Goal: Complete application form: Complete application form

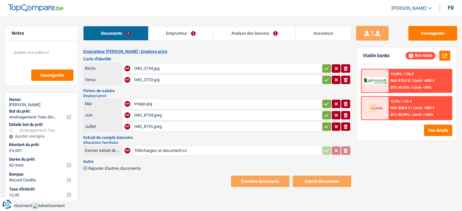
select select "movingOrInstallation"
select select "42"
select select "record credits"
click at [192, 39] on link "Emprunteur" at bounding box center [180, 33] width 65 height 14
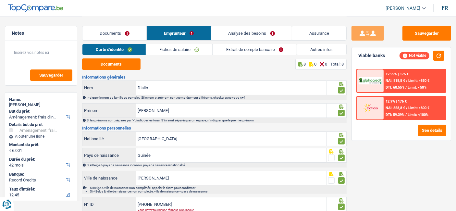
click at [173, 46] on link "Fiches de salaire" at bounding box center [179, 49] width 67 height 11
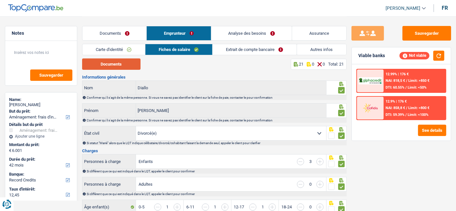
click at [112, 65] on button "Documents" at bounding box center [111, 63] width 58 height 11
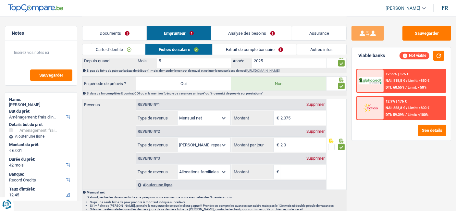
scroll to position [308, 0]
click at [317, 157] on div "Revenu nº3 Supprimer" at bounding box center [231, 158] width 190 height 10
click at [319, 156] on div "Supprimer" at bounding box center [315, 158] width 21 height 4
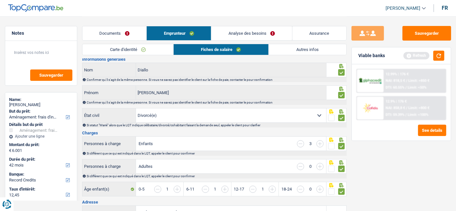
scroll to position [0, 0]
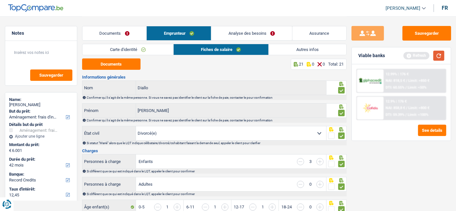
click at [436, 57] on button "button" at bounding box center [439, 56] width 11 height 10
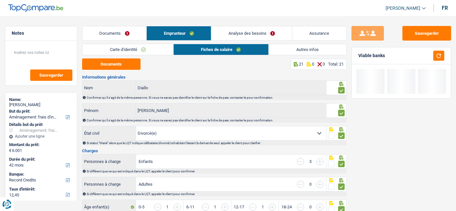
click at [241, 39] on link "Analyse des besoins" at bounding box center [252, 33] width 81 height 14
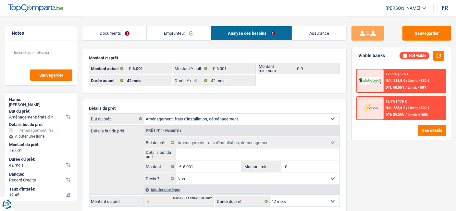
scroll to position [0, 0]
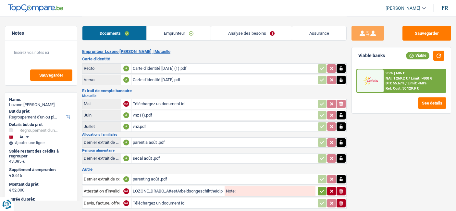
select select "refinancing"
select select "other"
select select "144"
select select "cofidis"
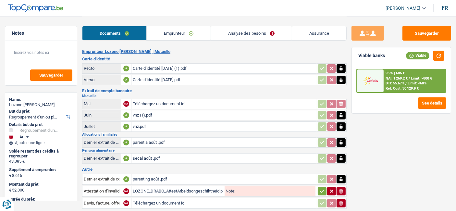
click at [181, 70] on div "Carte d’identité 01 sept. 2025 (1).pdf" at bounding box center [224, 69] width 183 height 10
select select "refinancing"
select select "other"
select select "144"
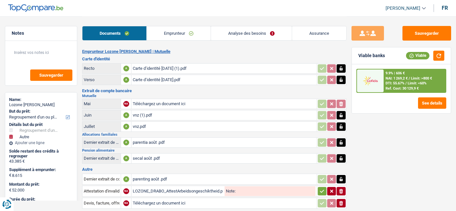
select select "cofidis"
click at [438, 56] on button "button" at bounding box center [439, 56] width 11 height 10
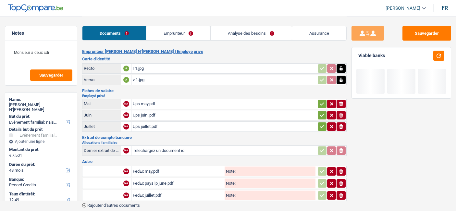
select select "familyEvent"
select select "48"
select select "record credits"
